Goal: Task Accomplishment & Management: Complete application form

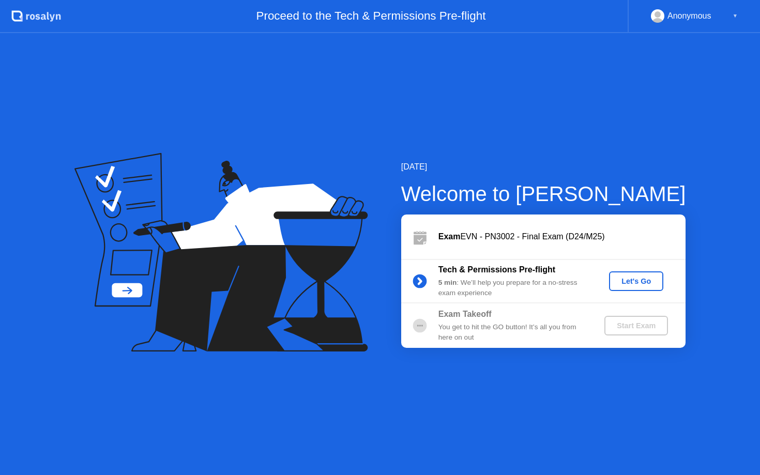
click at [629, 280] on div "Let's Go" at bounding box center [636, 281] width 46 height 8
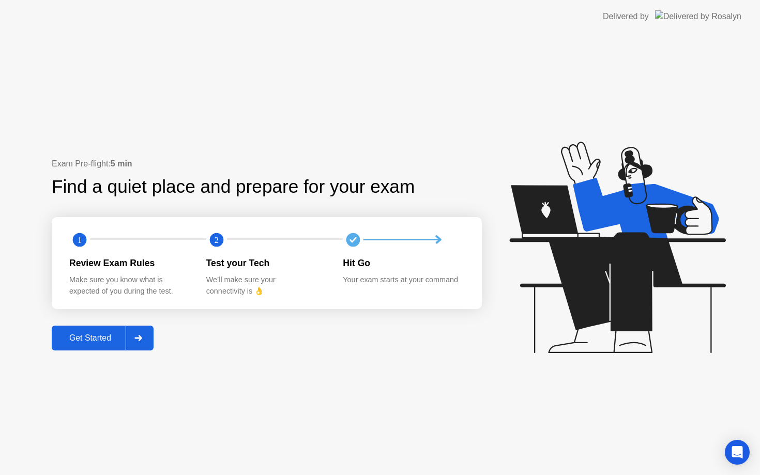
click at [84, 336] on div "Get Started" at bounding box center [90, 337] width 71 height 9
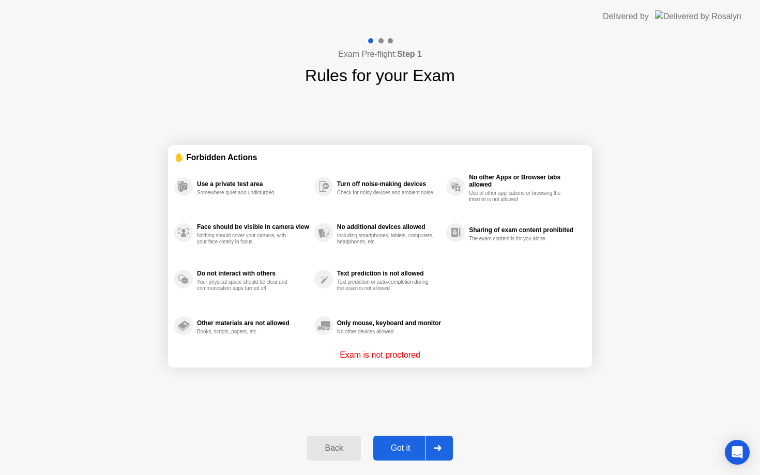
click at [384, 449] on div "Got it" at bounding box center [400, 447] width 49 height 9
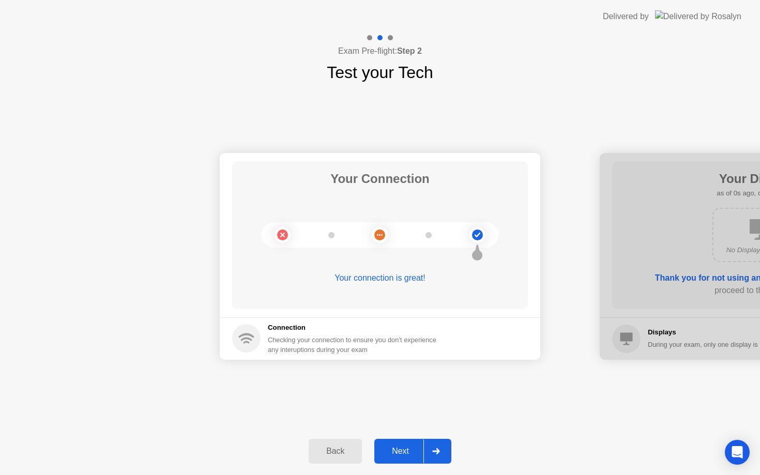
click at [412, 447] on div "Next" at bounding box center [400, 451] width 46 height 9
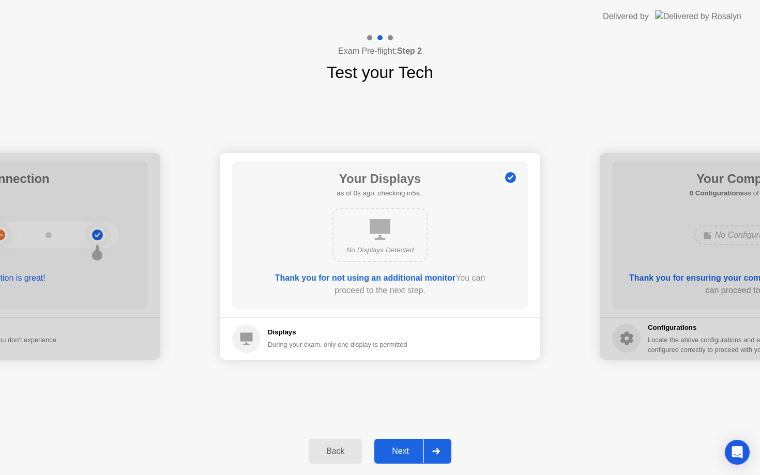
click at [412, 447] on div "Next" at bounding box center [400, 451] width 46 height 9
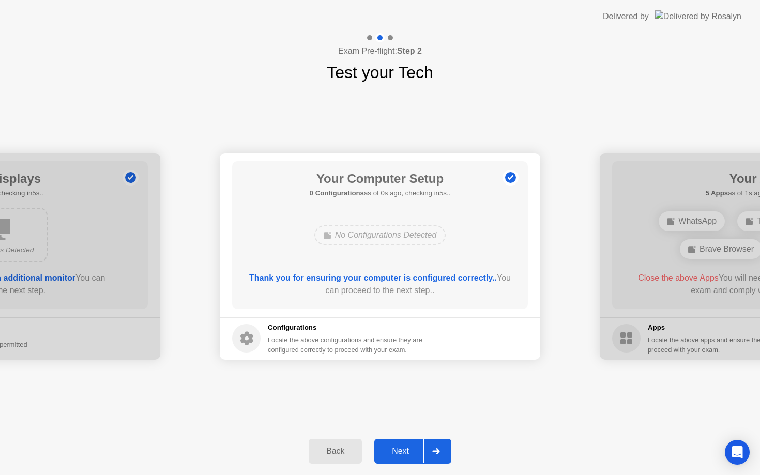
click at [412, 447] on div "Next" at bounding box center [400, 451] width 46 height 9
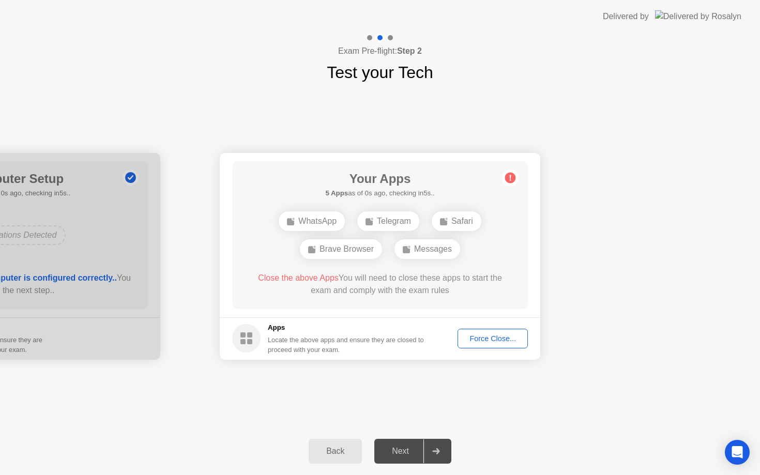
click at [412, 447] on div "Next" at bounding box center [400, 451] width 46 height 9
click at [504, 337] on div "Force Close..." at bounding box center [492, 338] width 63 height 8
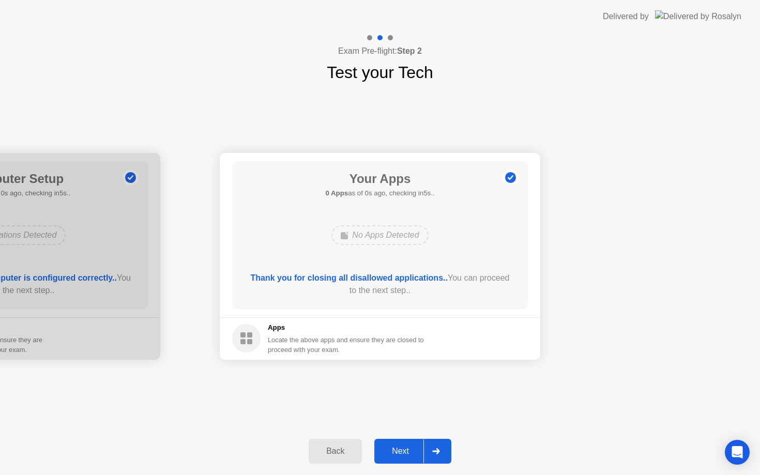
click at [406, 451] on div "Next" at bounding box center [400, 451] width 46 height 9
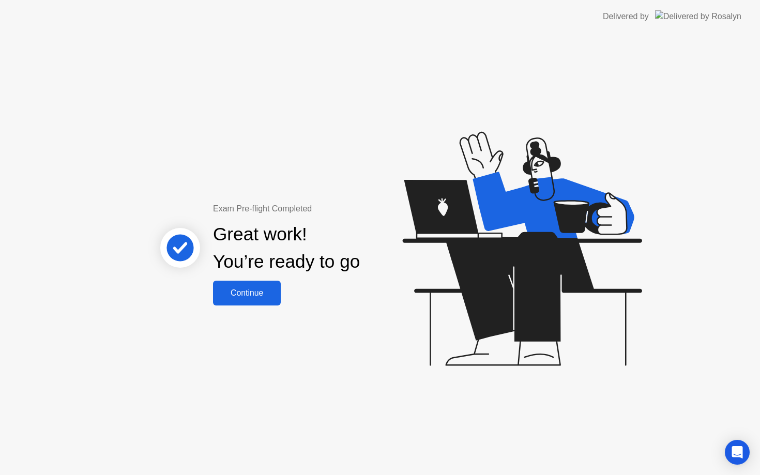
click at [252, 289] on div "Continue" at bounding box center [247, 292] width 62 height 9
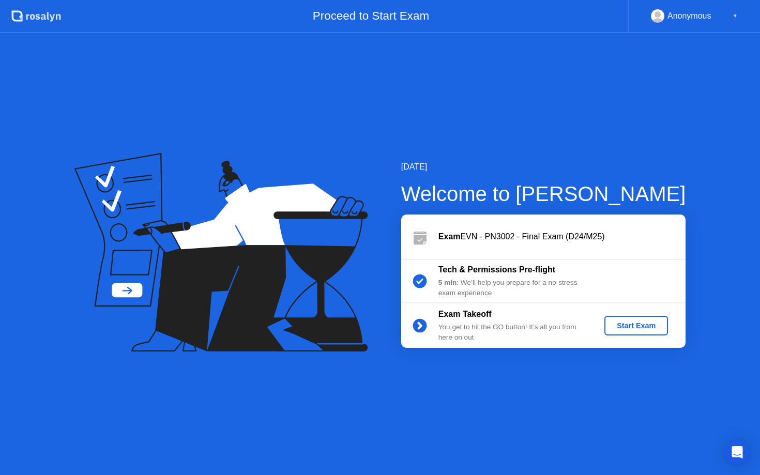
click at [618, 316] on button "Start Exam" at bounding box center [636, 326] width 64 height 20
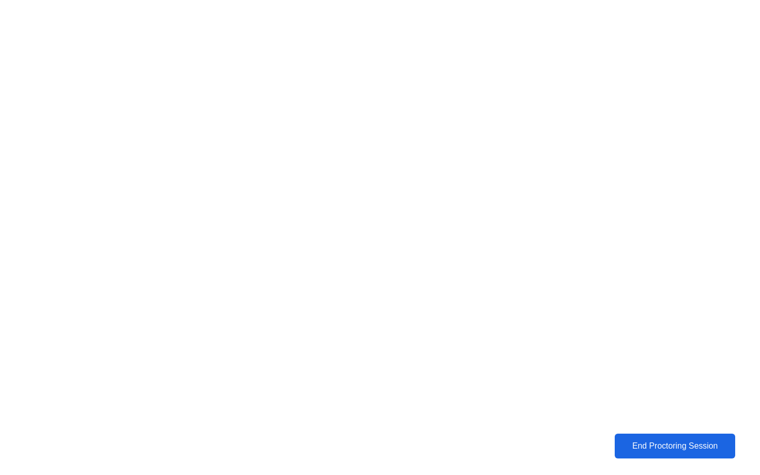
click at [645, 451] on div "End Proctoring Session" at bounding box center [674, 445] width 115 height 9
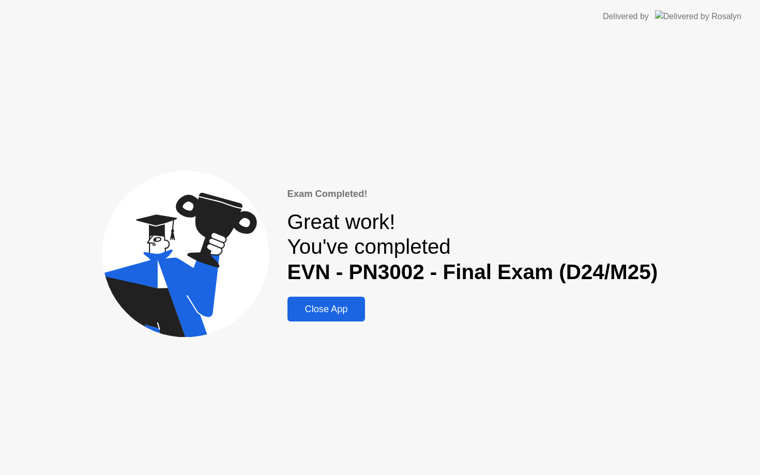
click at [342, 310] on div "Close App" at bounding box center [326, 309] width 72 height 11
